Goal: Entertainment & Leisure: Consume media (video, audio)

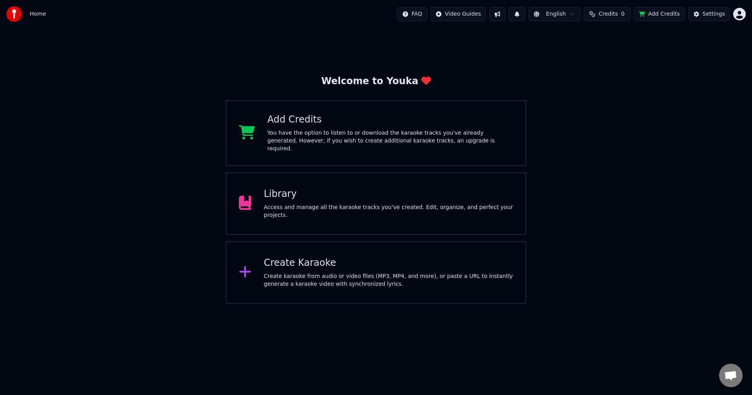
click at [344, 198] on div "Library" at bounding box center [388, 194] width 249 height 13
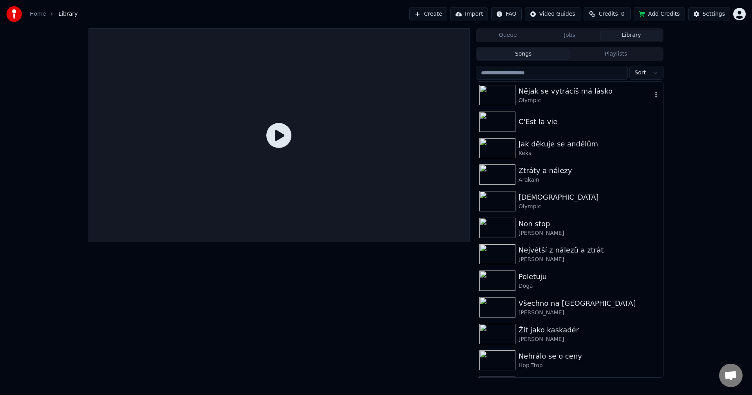
click at [580, 101] on div "Olympic" at bounding box center [584, 101] width 133 height 8
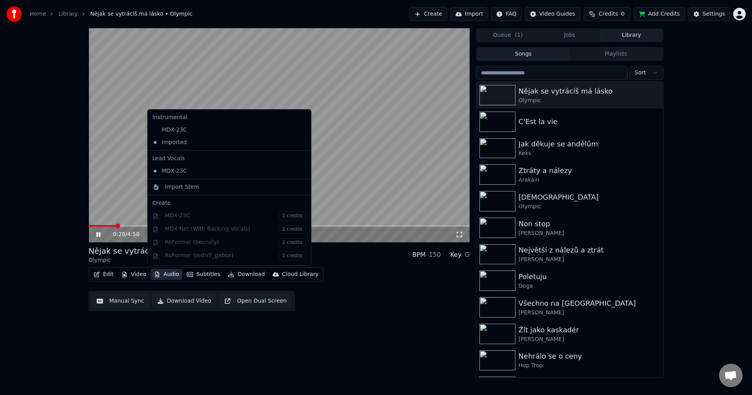
click at [169, 274] on button "Audio" at bounding box center [166, 274] width 31 height 11
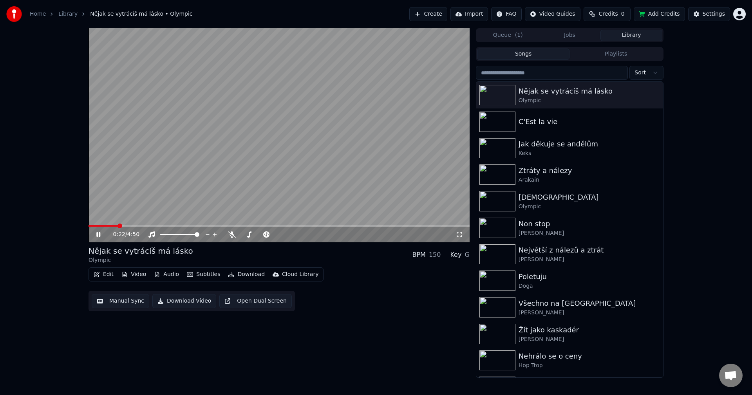
click at [33, 283] on div "0:22 / 4:50 Nějak se vytrácíš má lásko Olympic BPM 150 Key G Edit Video Audio S…" at bounding box center [376, 203] width 752 height 350
click at [571, 124] on div "C'Est la vie" at bounding box center [584, 121] width 133 height 11
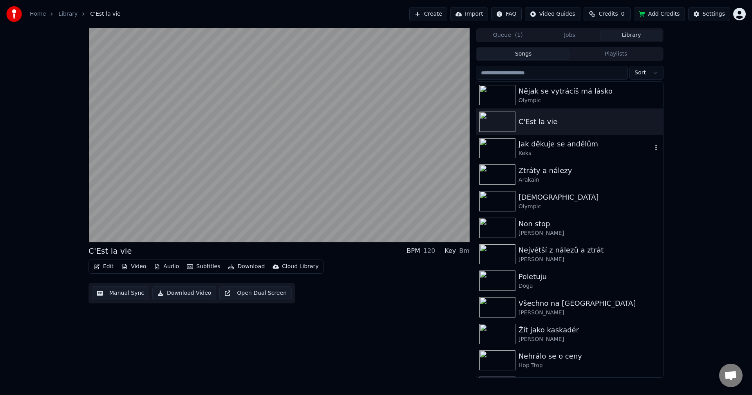
click at [544, 159] on div "Jak děkuje se andělům Keks" at bounding box center [569, 148] width 187 height 27
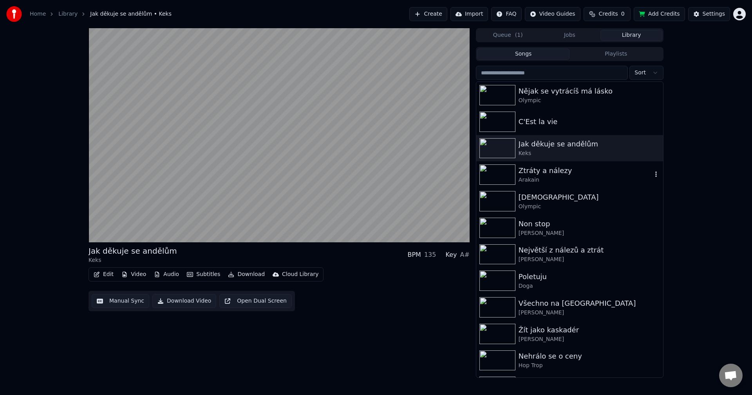
click at [537, 177] on div "Arakain" at bounding box center [584, 180] width 133 height 8
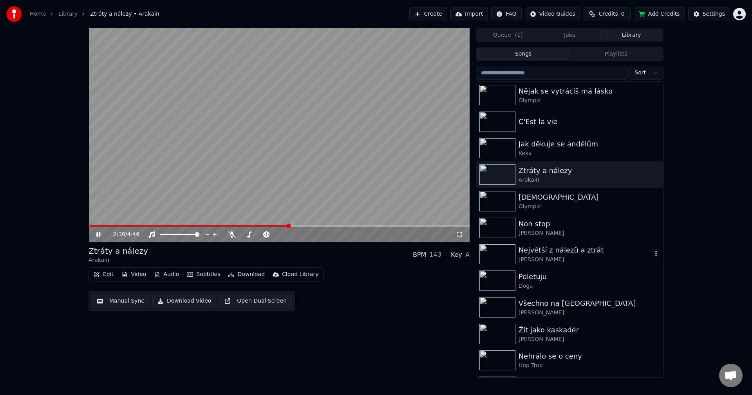
click at [566, 246] on div "Největší z nálezů a ztrát" at bounding box center [584, 250] width 133 height 11
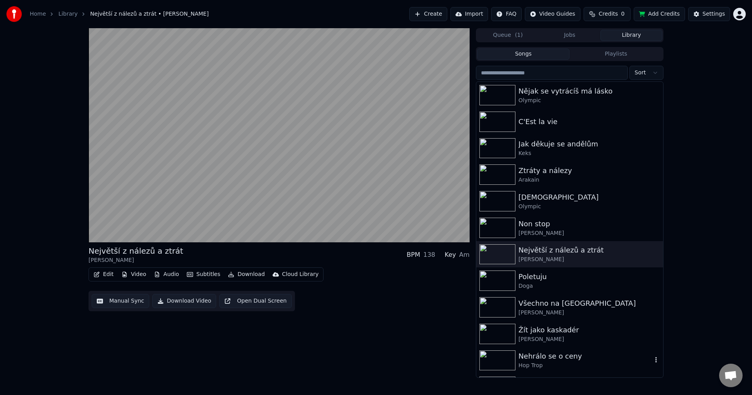
click at [554, 362] on div "Hop Trop" at bounding box center [584, 366] width 133 height 8
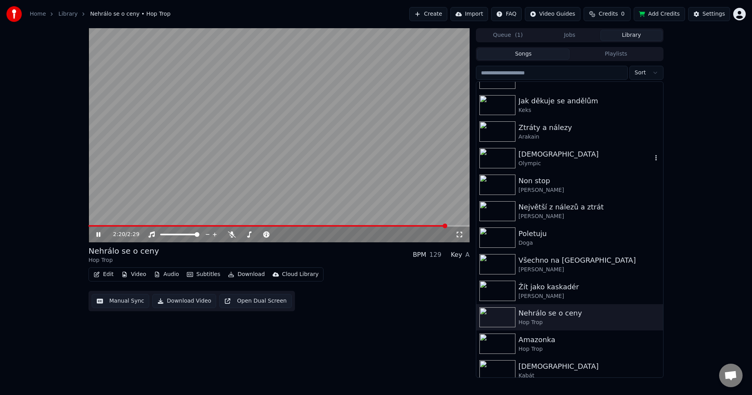
scroll to position [78, 0]
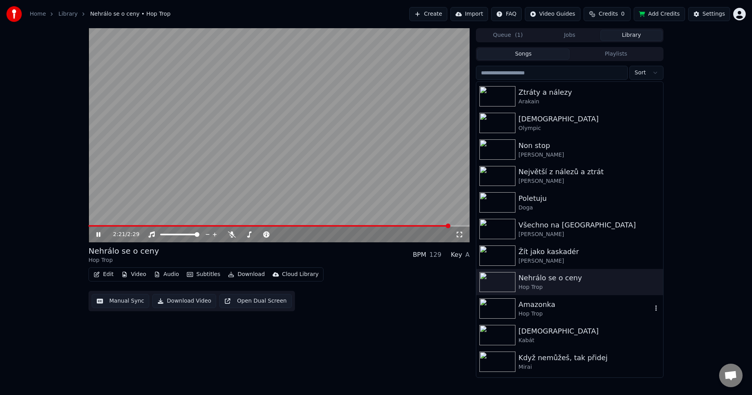
click at [549, 314] on div "Hop Trop" at bounding box center [584, 314] width 133 height 8
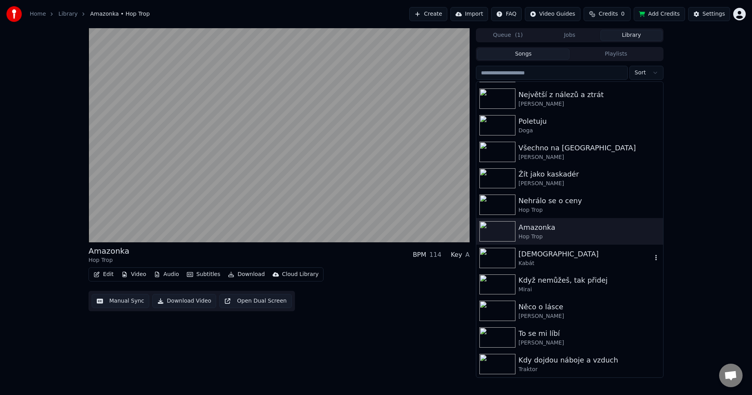
scroll to position [157, 0]
click at [554, 261] on div "Kabát" at bounding box center [584, 263] width 133 height 8
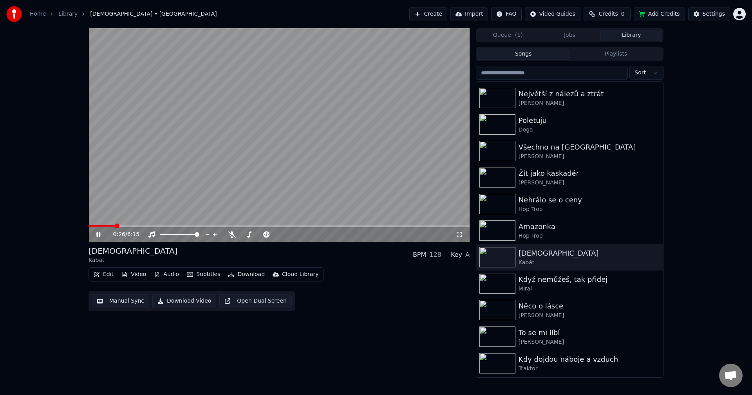
click at [115, 226] on span at bounding box center [278, 226] width 381 height 2
click at [136, 225] on span at bounding box center [278, 226] width 381 height 2
click at [163, 225] on span at bounding box center [278, 226] width 381 height 2
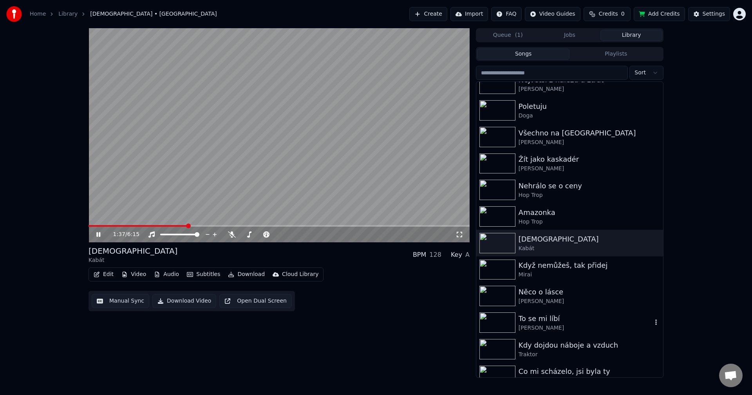
scroll to position [196, 0]
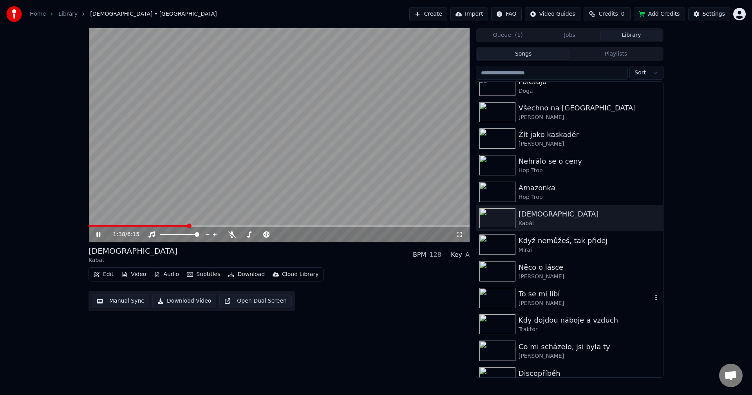
click at [574, 304] on div "[PERSON_NAME]" at bounding box center [584, 303] width 133 height 8
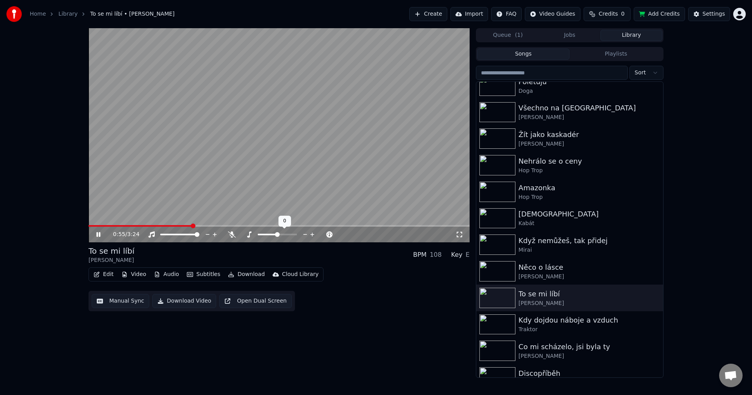
click at [304, 235] on icon at bounding box center [304, 235] width 7 height 8
click at [301, 234] on icon at bounding box center [304, 235] width 7 height 8
click at [315, 234] on icon at bounding box center [311, 235] width 7 height 8
click at [97, 234] on icon at bounding box center [98, 234] width 4 height 5
